Goal: Transaction & Acquisition: Register for event/course

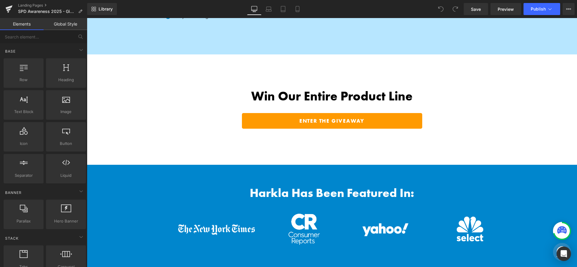
scroll to position [891, 0]
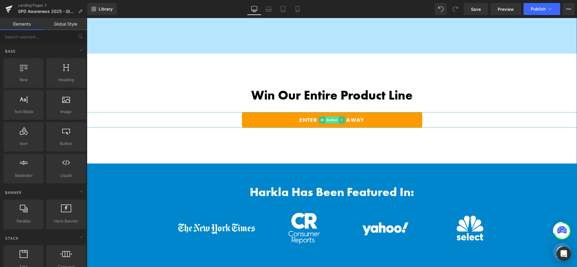
click at [337, 123] on span "Button" at bounding box center [332, 119] width 14 height 7
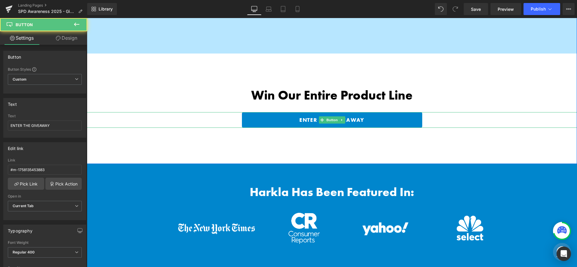
click at [375, 115] on link "ENTER THE GIVEAWAY" at bounding box center [332, 120] width 180 height 16
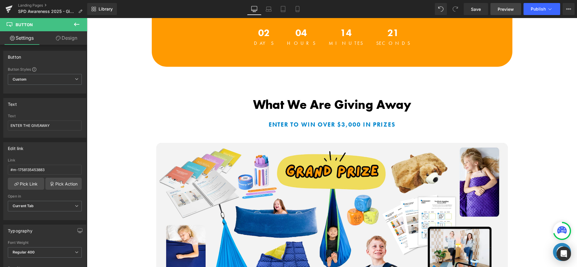
scroll to position [213, 0]
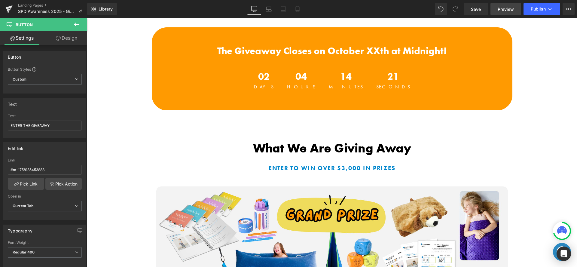
click at [508, 9] on span "Preview" at bounding box center [506, 9] width 16 height 6
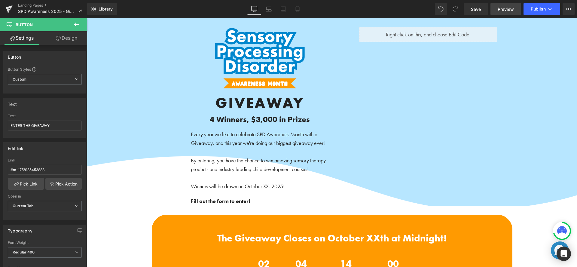
scroll to position [845, 0]
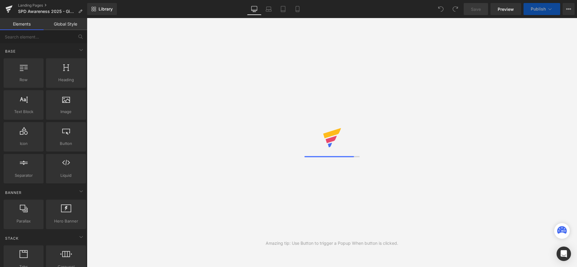
click at [9, 9] on icon at bounding box center [9, 9] width 4 height 3
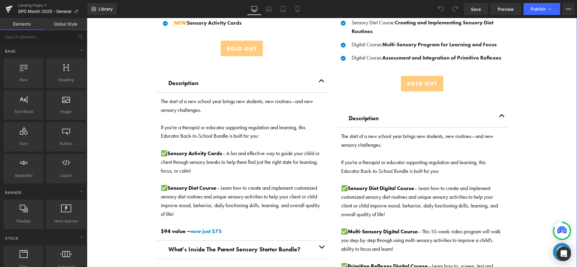
scroll to position [648, 0]
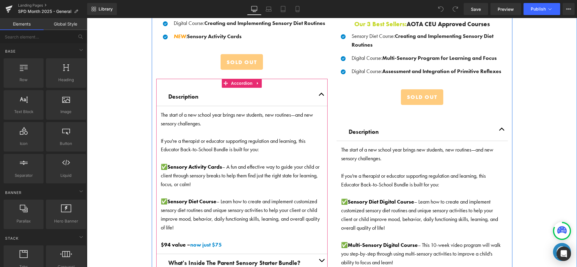
click at [316, 93] on button "button" at bounding box center [322, 97] width 12 height 18
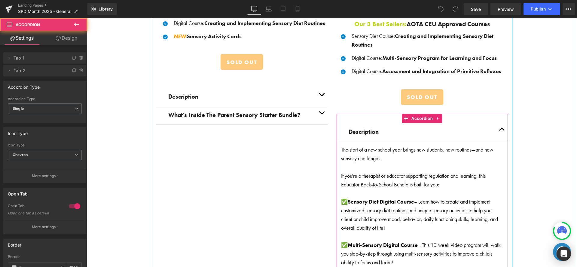
click at [498, 128] on button "button" at bounding box center [502, 132] width 12 height 18
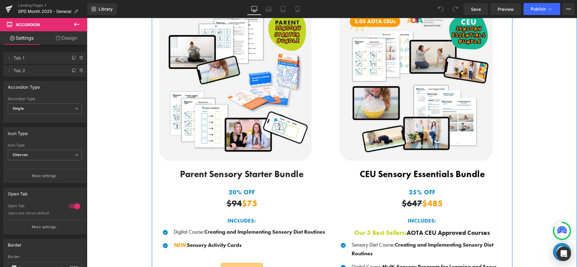
scroll to position [438, 0]
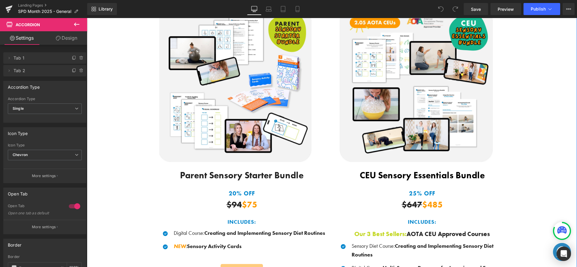
click at [515, 111] on div "Save BIG When You Shop Our Exclusive Bundles! Heading Thoughtfully curated sens…" at bounding box center [332, 170] width 490 height 417
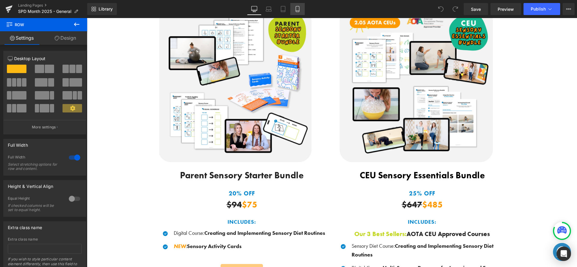
click at [297, 5] on link "Mobile" at bounding box center [297, 9] width 14 height 12
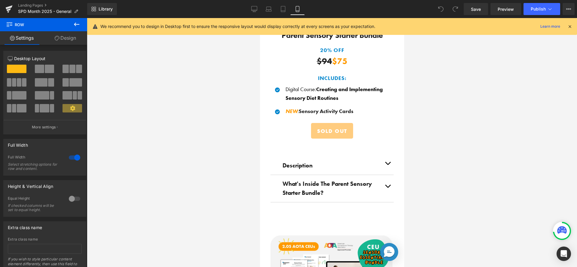
scroll to position [604, 0]
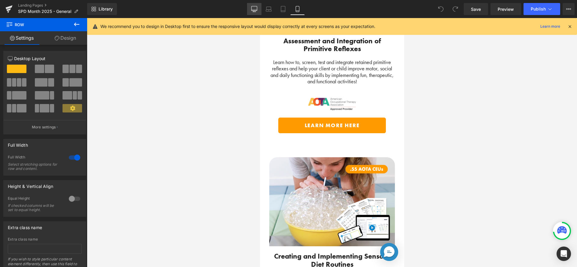
click at [255, 8] on icon at bounding box center [254, 9] width 6 height 6
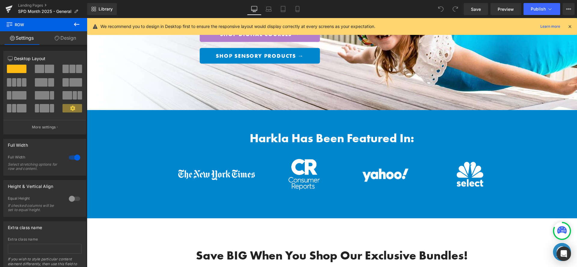
scroll to position [0, 0]
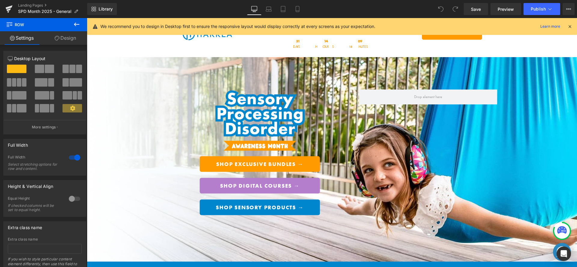
click at [570, 26] on icon at bounding box center [569, 26] width 5 height 5
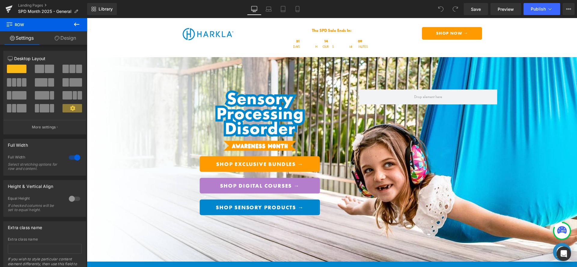
click at [399, 6] on div "Library Desktop Desktop Laptop Tablet Mobile Save Preview Publish Scheduled Vie…" at bounding box center [332, 9] width 490 height 12
click at [12, 12] on icon at bounding box center [8, 9] width 7 height 15
